Goal: Task Accomplishment & Management: Manage account settings

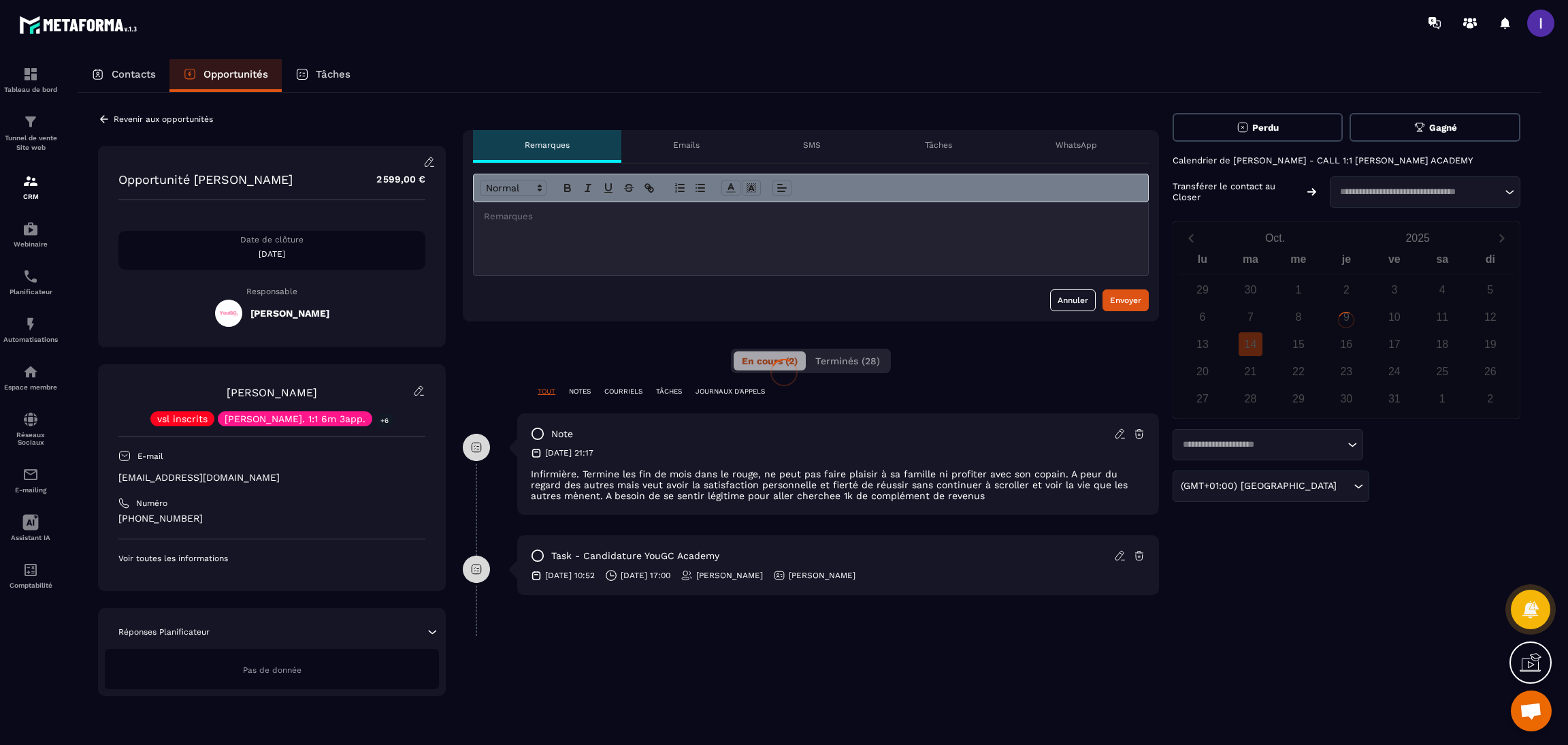
scroll to position [1060, 0]
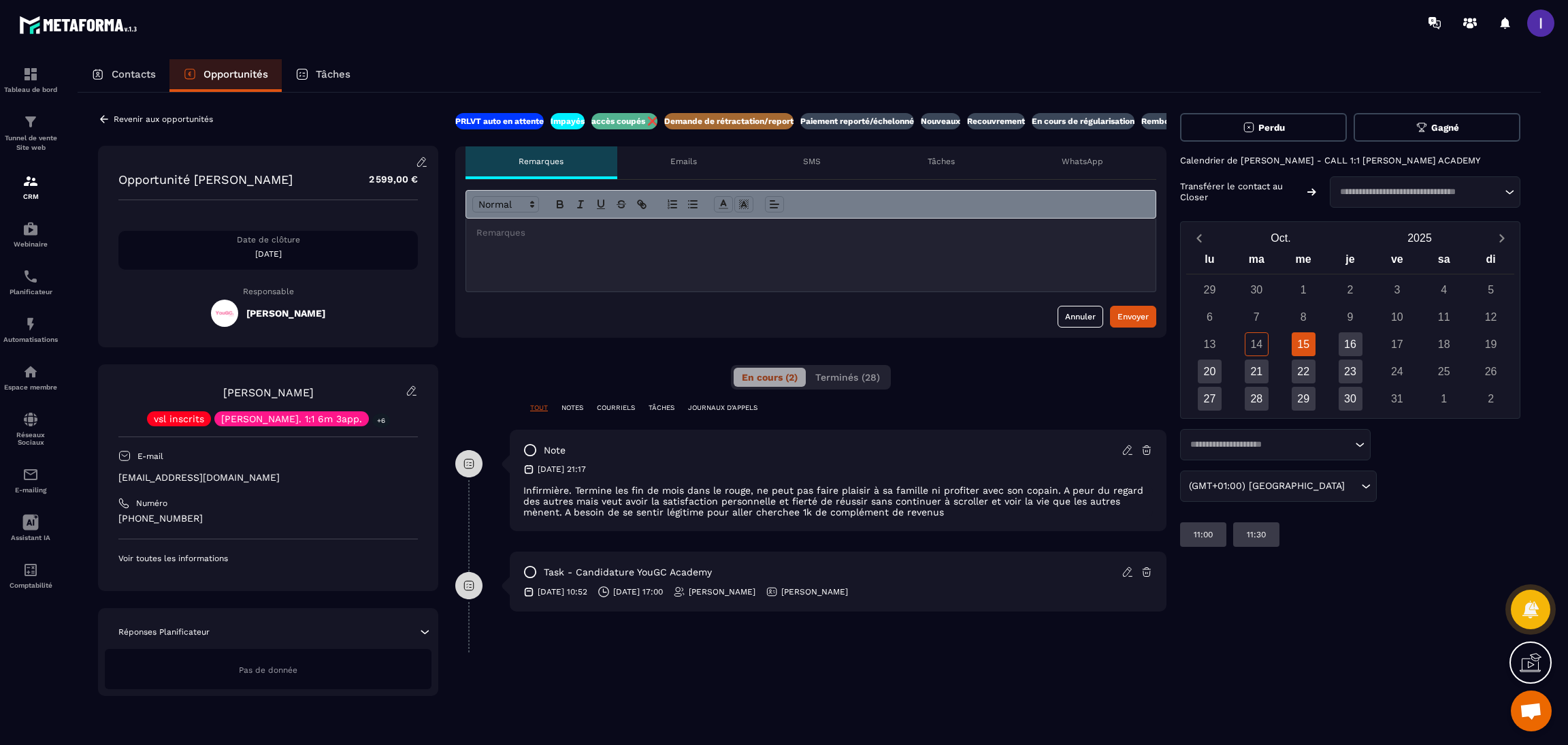
click at [545, 260] on div at bounding box center [811, 255] width 690 height 73
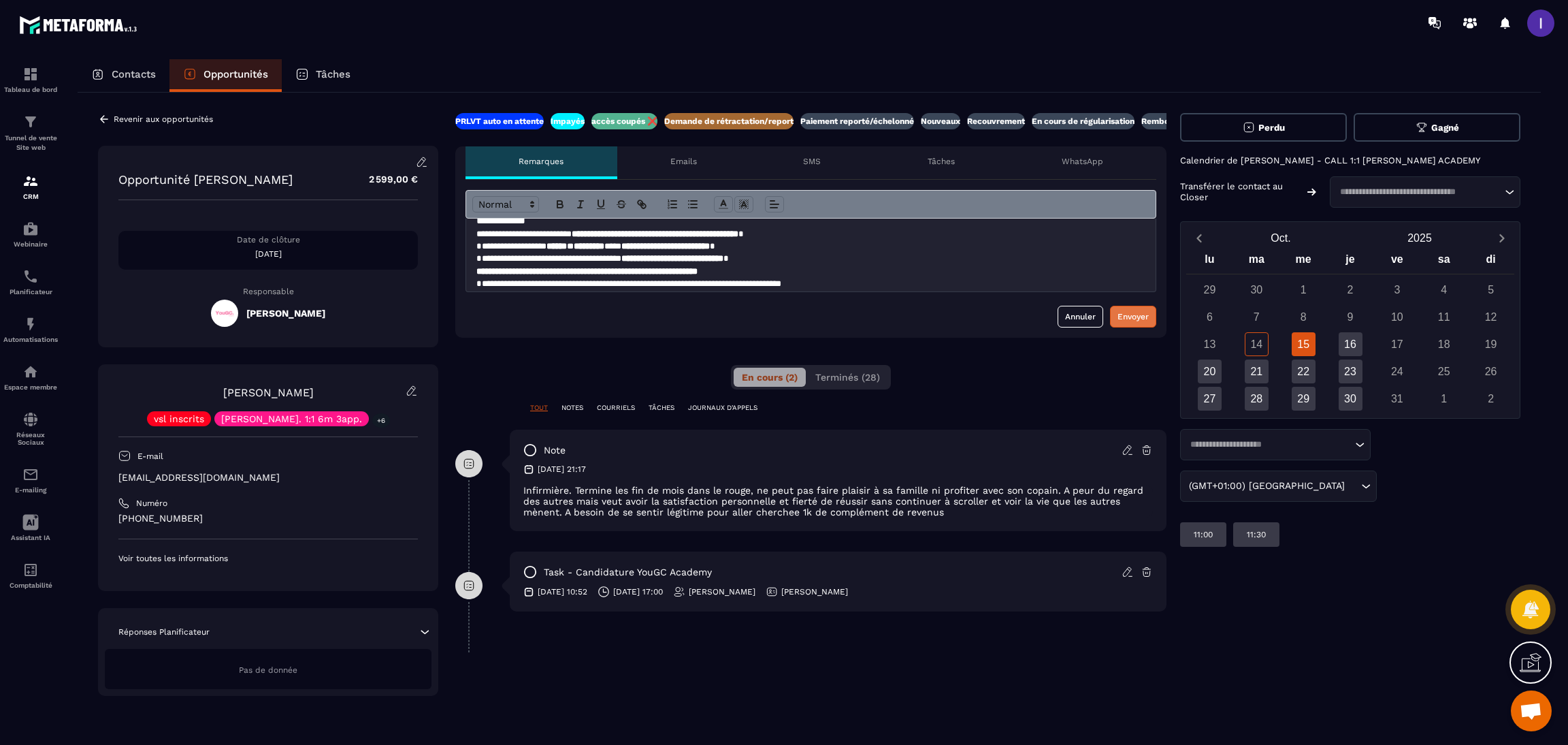
click at [1133, 310] on div "Envoyer" at bounding box center [1133, 316] width 31 height 14
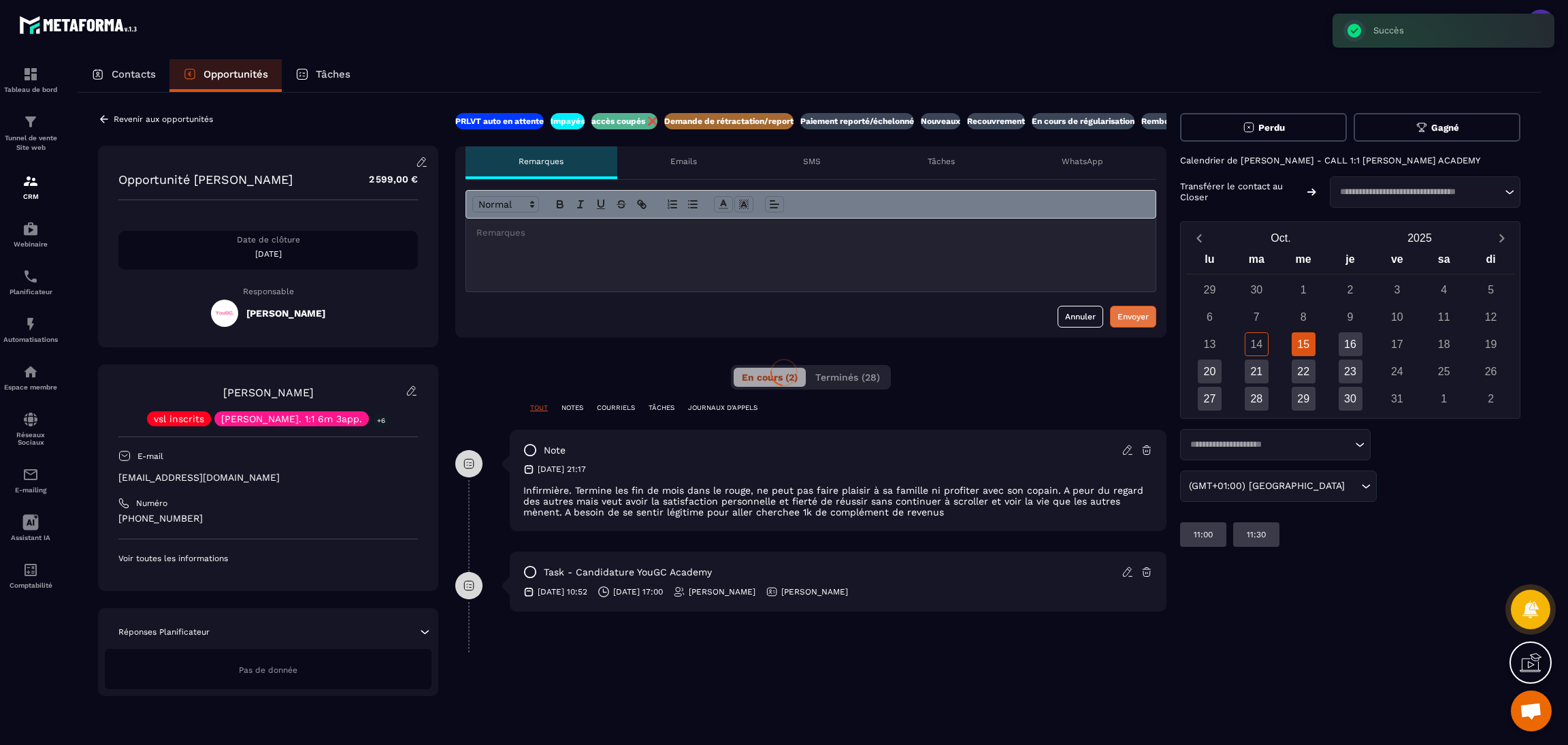
scroll to position [0, 0]
click at [575, 254] on div at bounding box center [811, 255] width 690 height 73
click at [599, 233] on p at bounding box center [811, 233] width 669 height 12
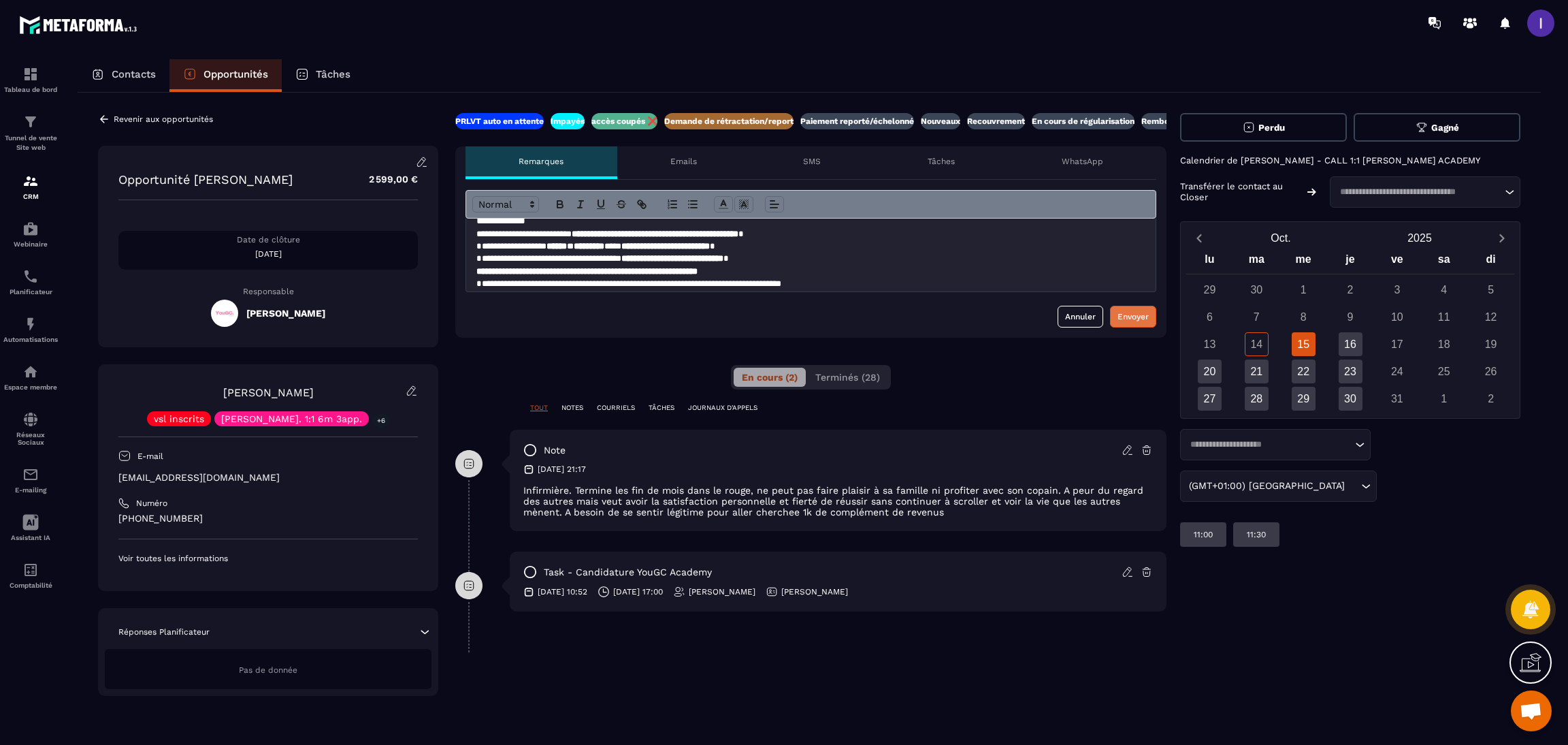
click at [1128, 310] on div "Envoyer" at bounding box center [1133, 316] width 31 height 14
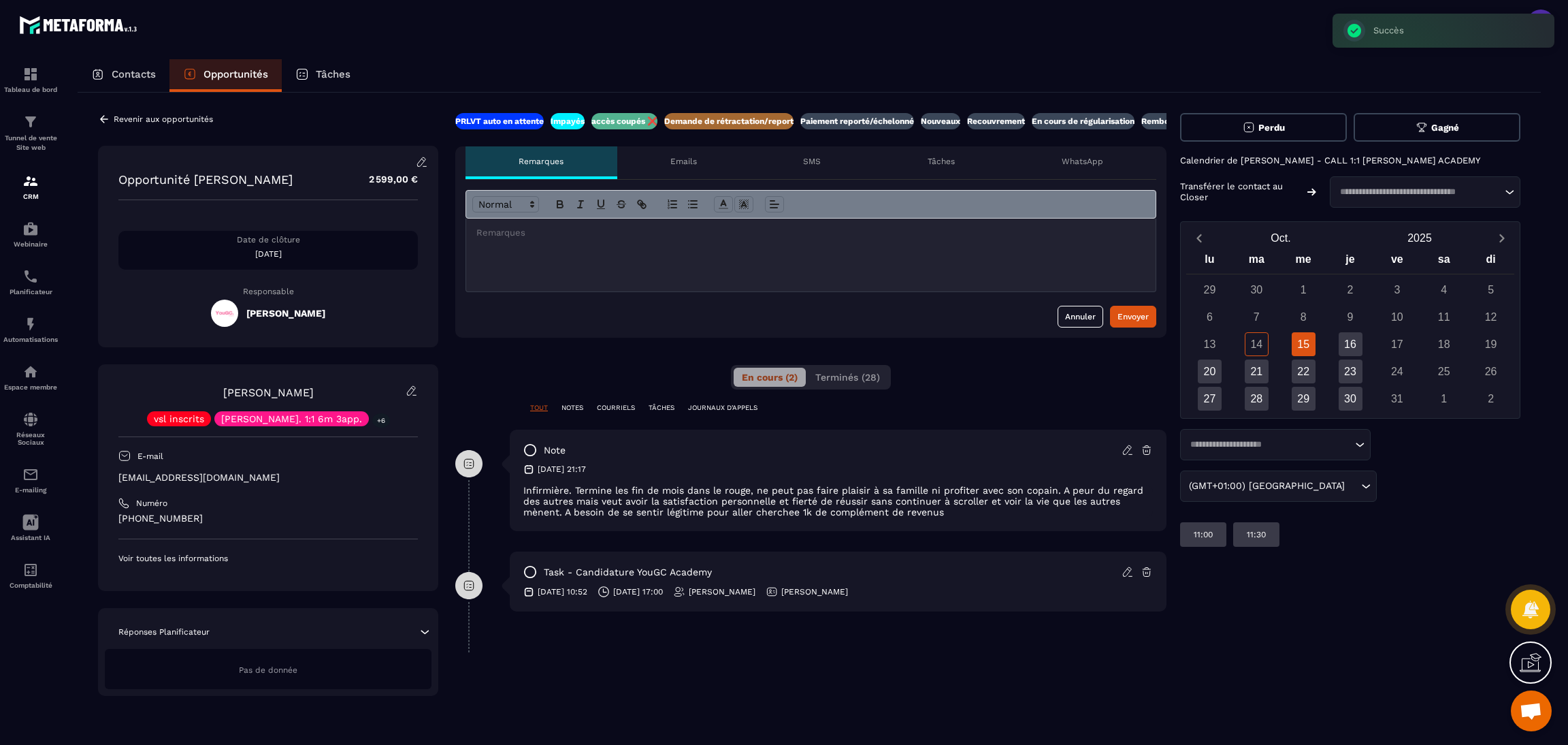
click at [114, 115] on p "Revenir aux opportunités" at bounding box center [163, 119] width 100 height 10
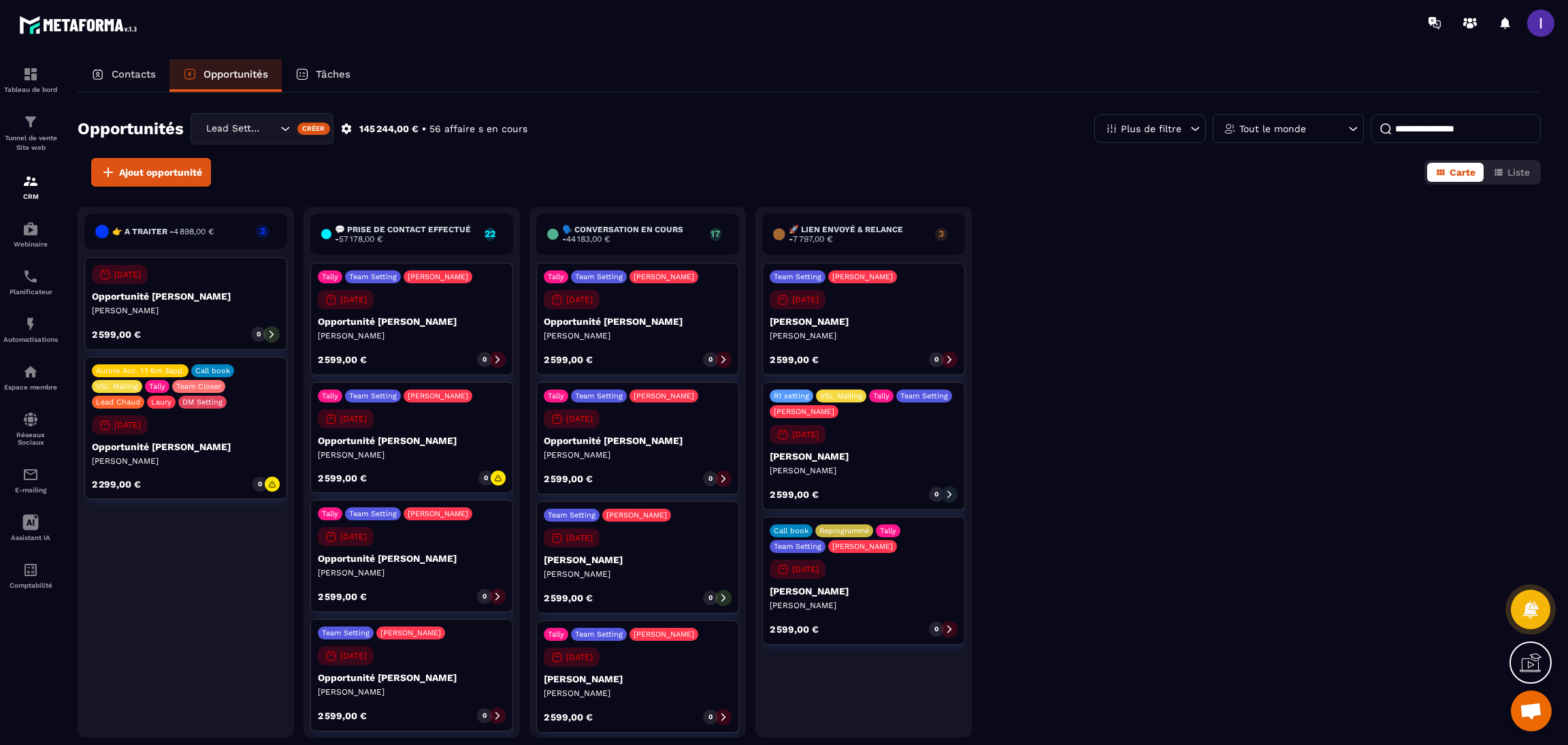
click at [257, 123] on div "Lead Setting" at bounding box center [240, 129] width 77 height 15
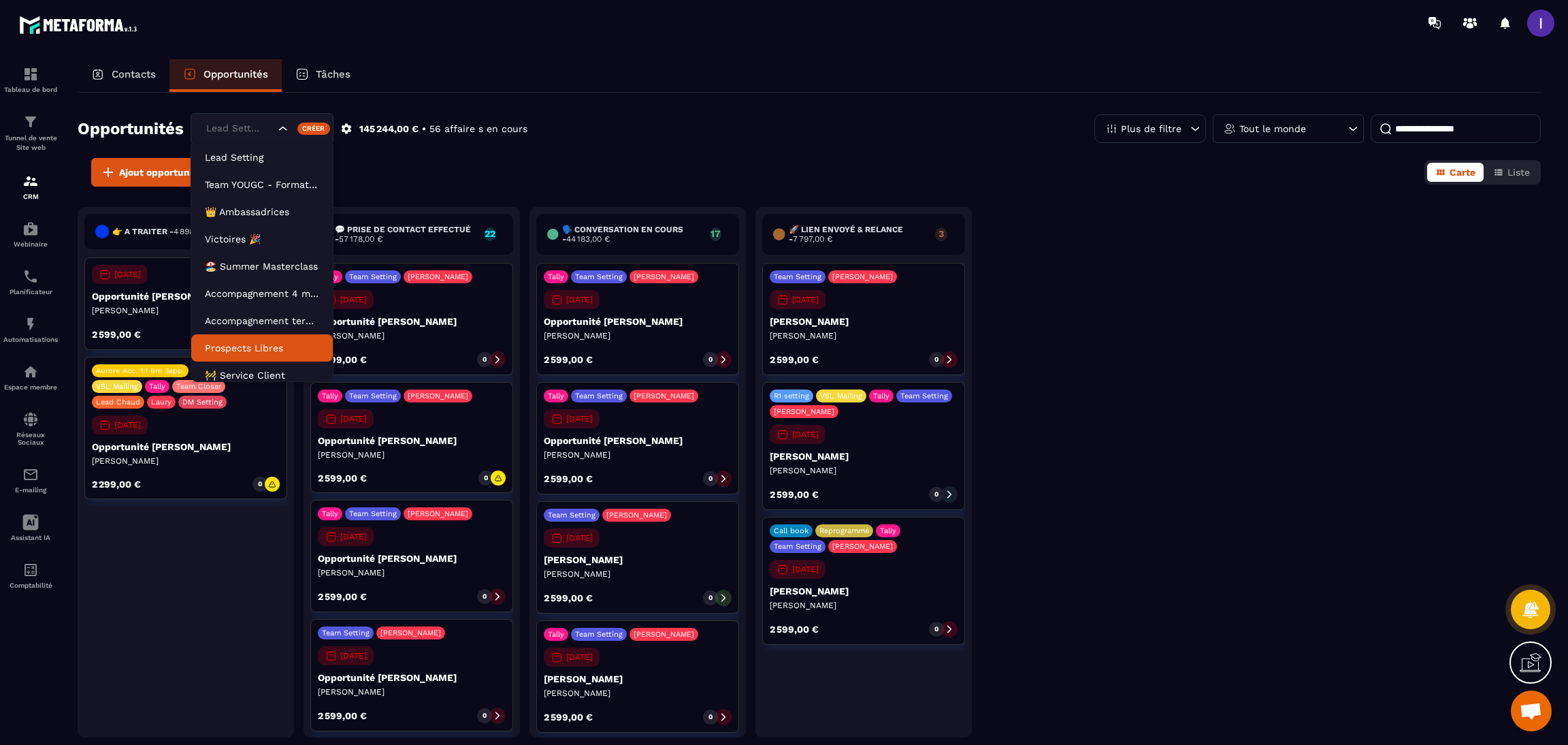
scroll to position [6, 0]
click at [237, 363] on p "🚧 Service Client" at bounding box center [262, 369] width 114 height 14
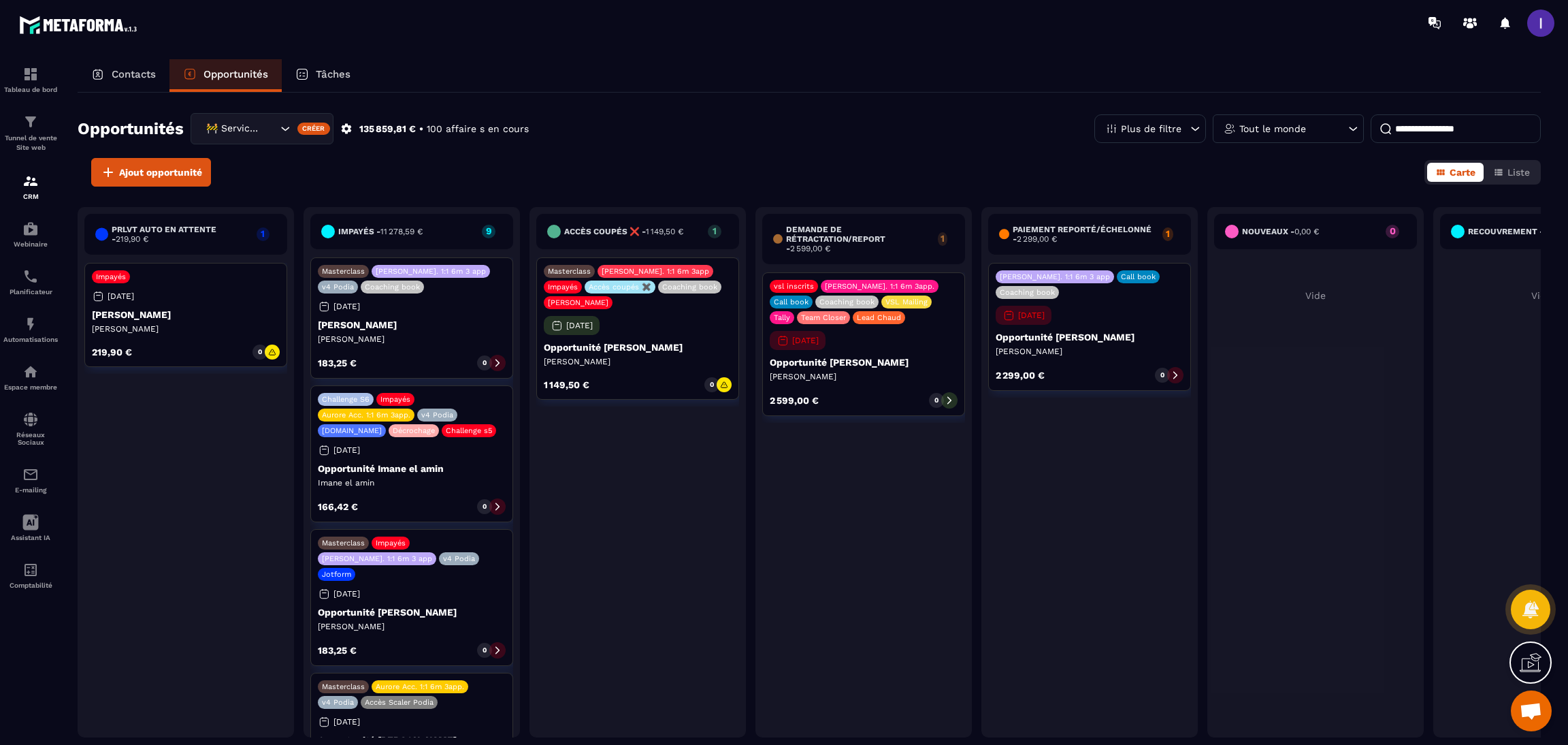
click at [946, 400] on icon at bounding box center [950, 400] width 10 height 10
